Goal: Task Accomplishment & Management: Complete application form

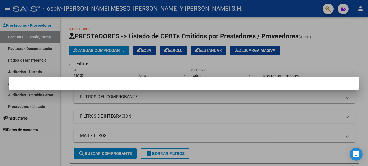
click at [114, 157] on div at bounding box center [184, 83] width 368 height 166
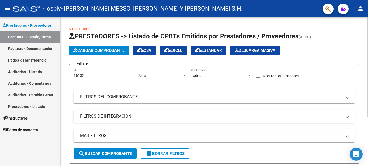
click at [115, 156] on button "search Buscar Comprobante" at bounding box center [105, 153] width 63 height 11
click at [32, 49] on link "Facturas - Documentación" at bounding box center [30, 49] width 60 height 12
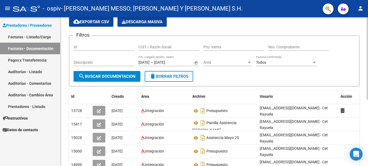
scroll to position [10, 0]
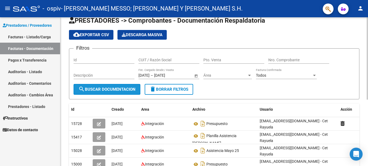
click at [112, 90] on span "search Buscar Documentacion" at bounding box center [106, 89] width 57 height 5
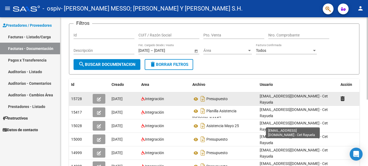
scroll to position [37, 0]
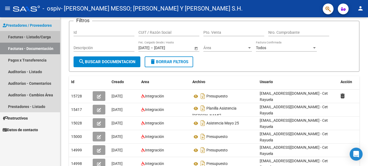
click at [32, 38] on link "Facturas - Listado/Carga" at bounding box center [30, 37] width 60 height 12
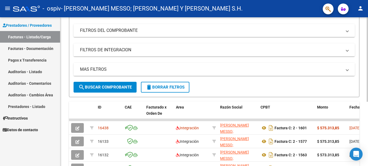
scroll to position [92, 0]
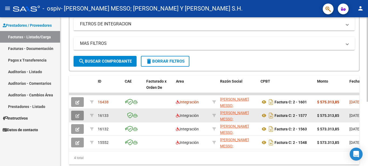
click at [79, 115] on icon "button" at bounding box center [78, 116] width 4 height 4
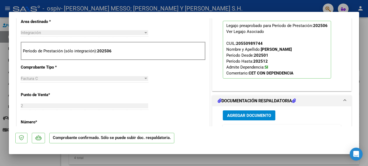
scroll to position [204, 0]
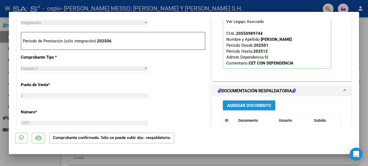
click at [242, 106] on span "Agregar Documento" at bounding box center [249, 105] width 44 height 5
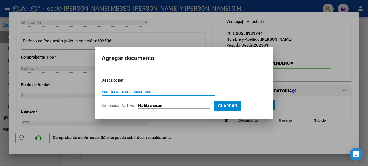
click at [161, 91] on input "Escriba aquí una descripcion" at bounding box center [159, 91] width 114 height 5
type input "nota de credito"
click at [144, 108] on input "Seleccionar Archivo" at bounding box center [173, 105] width 71 height 5
type input "C:\fakepath\Nota credito vidrio.pdf"
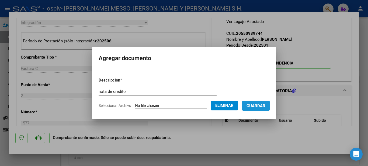
click at [260, 106] on span "Guardar" at bounding box center [256, 105] width 19 height 5
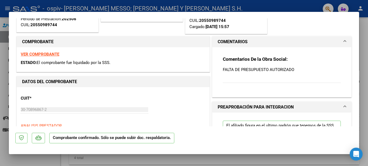
scroll to position [116, 0]
